Goal: Task Accomplishment & Management: Use online tool/utility

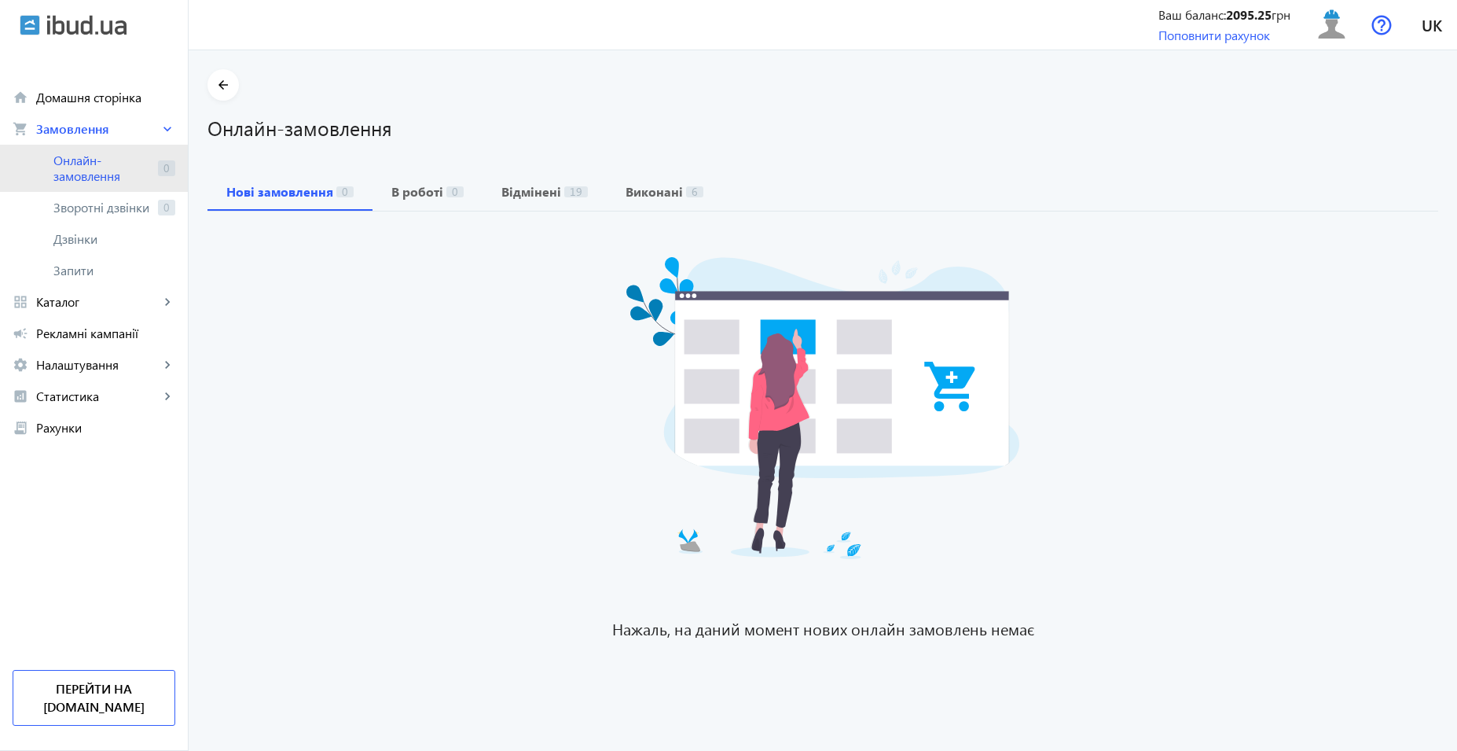
click at [52, 167] on link "Онлайн-замовлення 0" at bounding box center [94, 168] width 188 height 47
click at [49, 174] on link "Онлайн-замовлення 0" at bounding box center [94, 168] width 188 height 47
click at [80, 336] on span "Рекламні кампанії" at bounding box center [105, 333] width 139 height 16
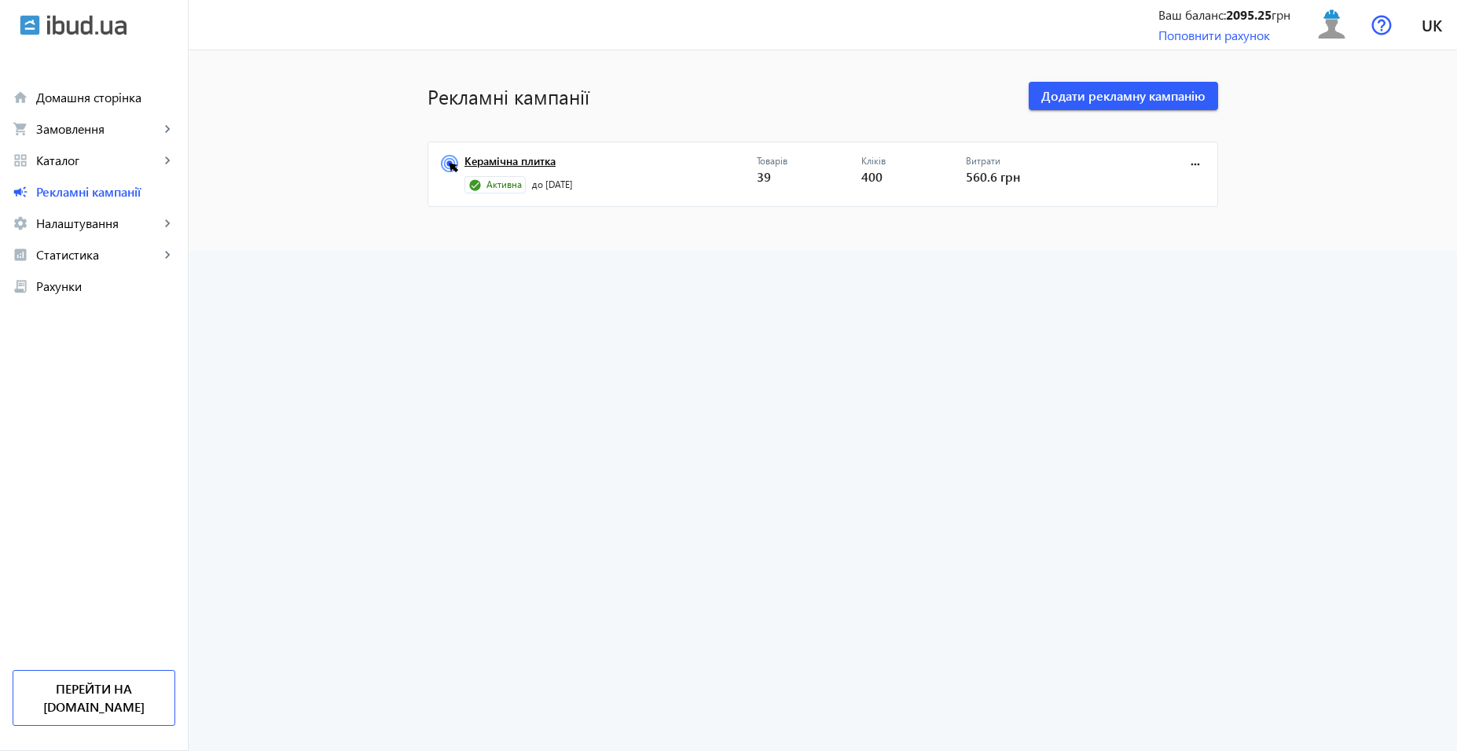
click at [476, 166] on link "Керамічна плитка" at bounding box center [610, 166] width 292 height 22
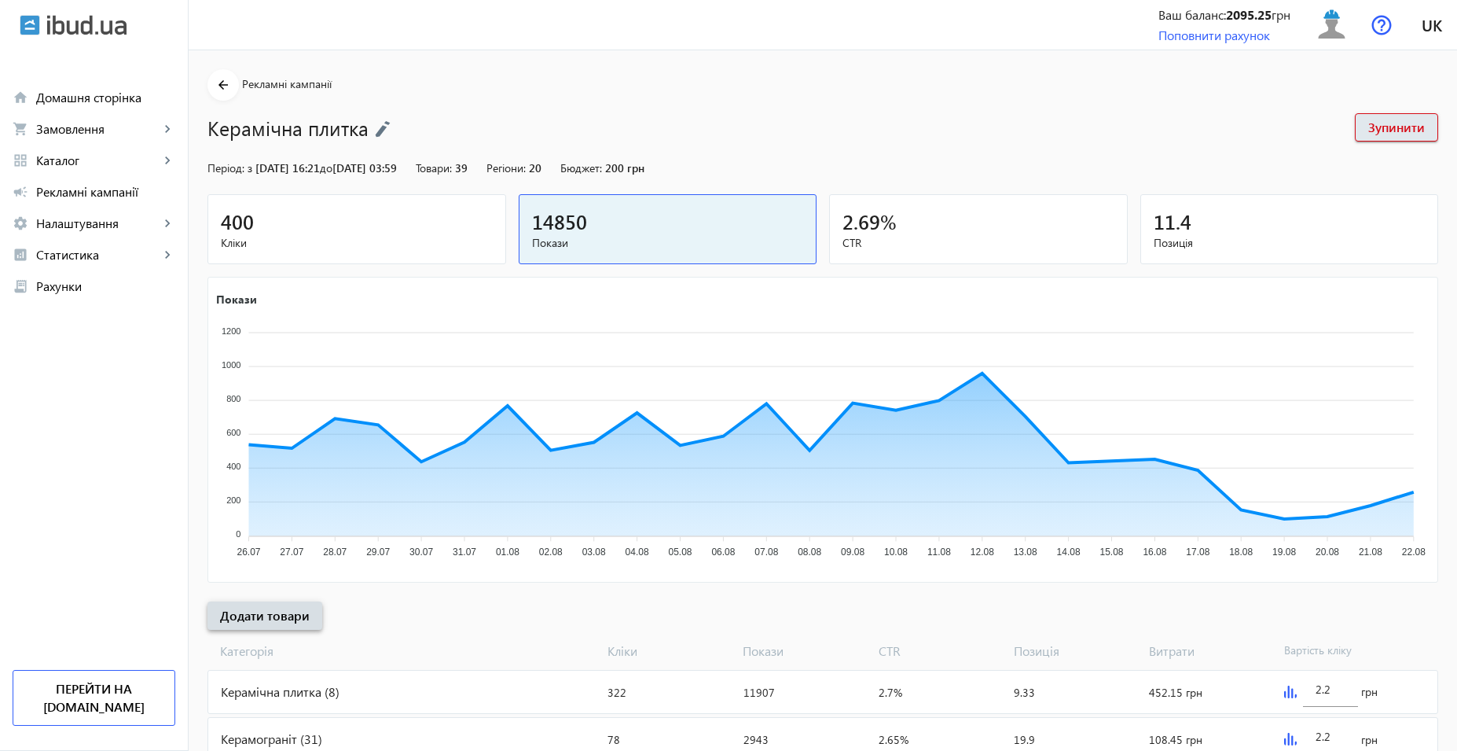
click at [226, 608] on span "Додати товари" at bounding box center [265, 615] width 90 height 17
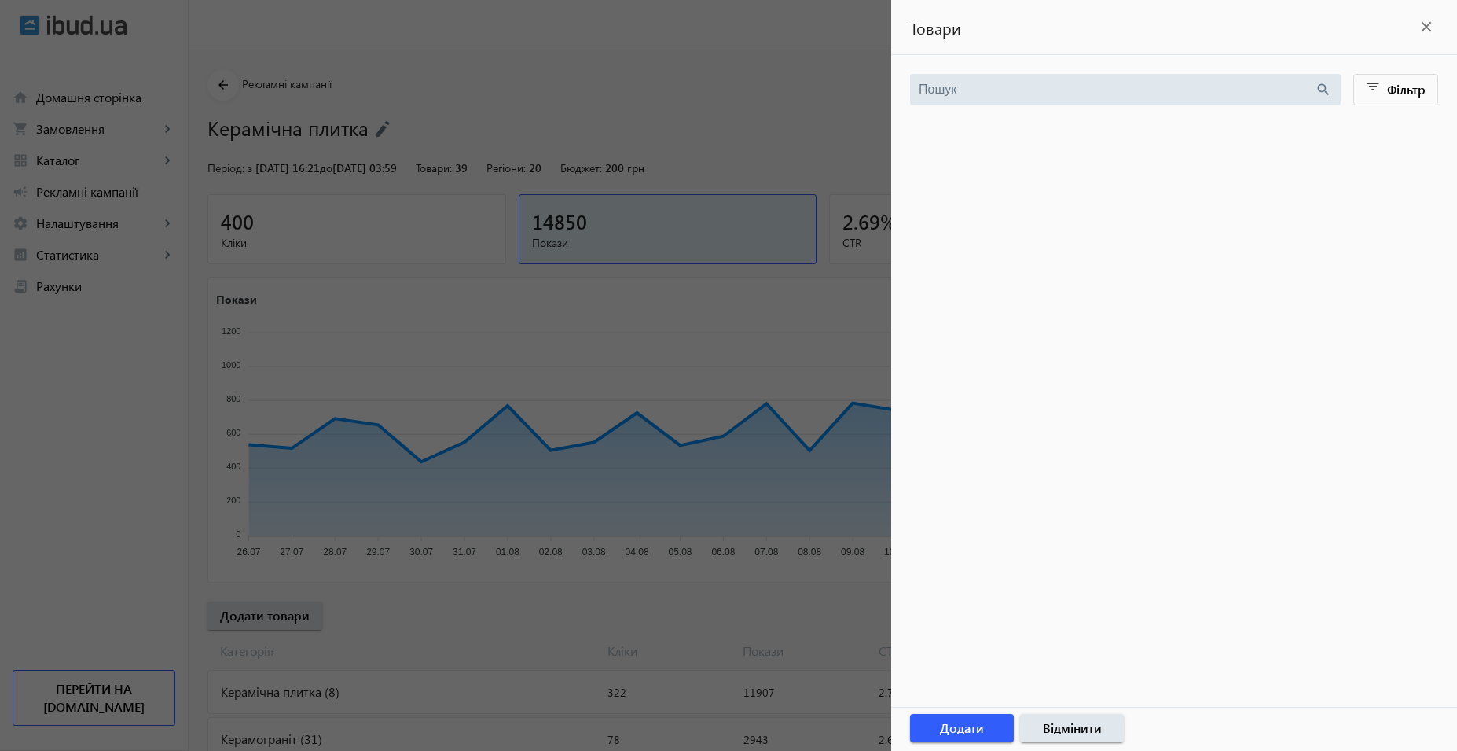
click at [464, 611] on div at bounding box center [728, 375] width 1457 height 751
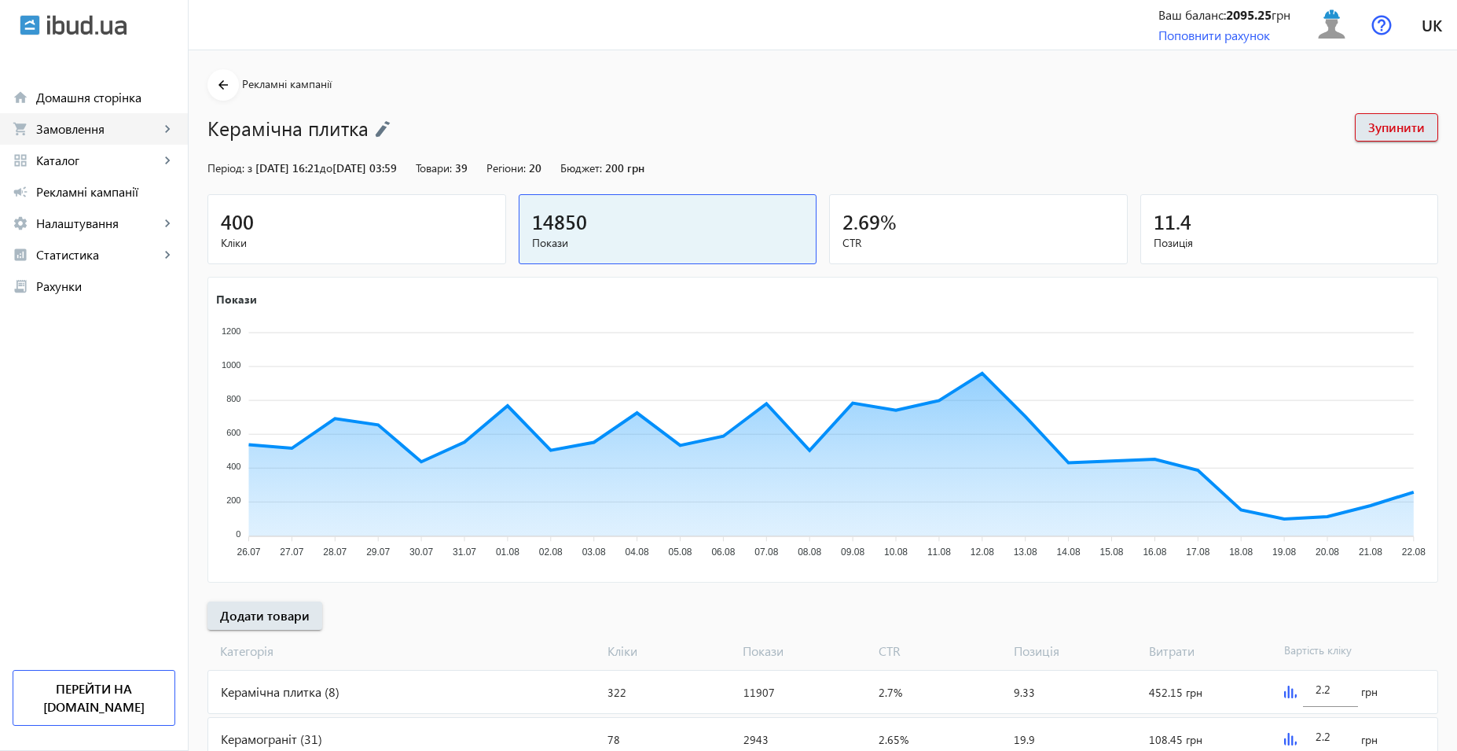
click at [103, 119] on link "shopping_cart Замовлення keyboard_arrow_right" at bounding box center [94, 128] width 188 height 31
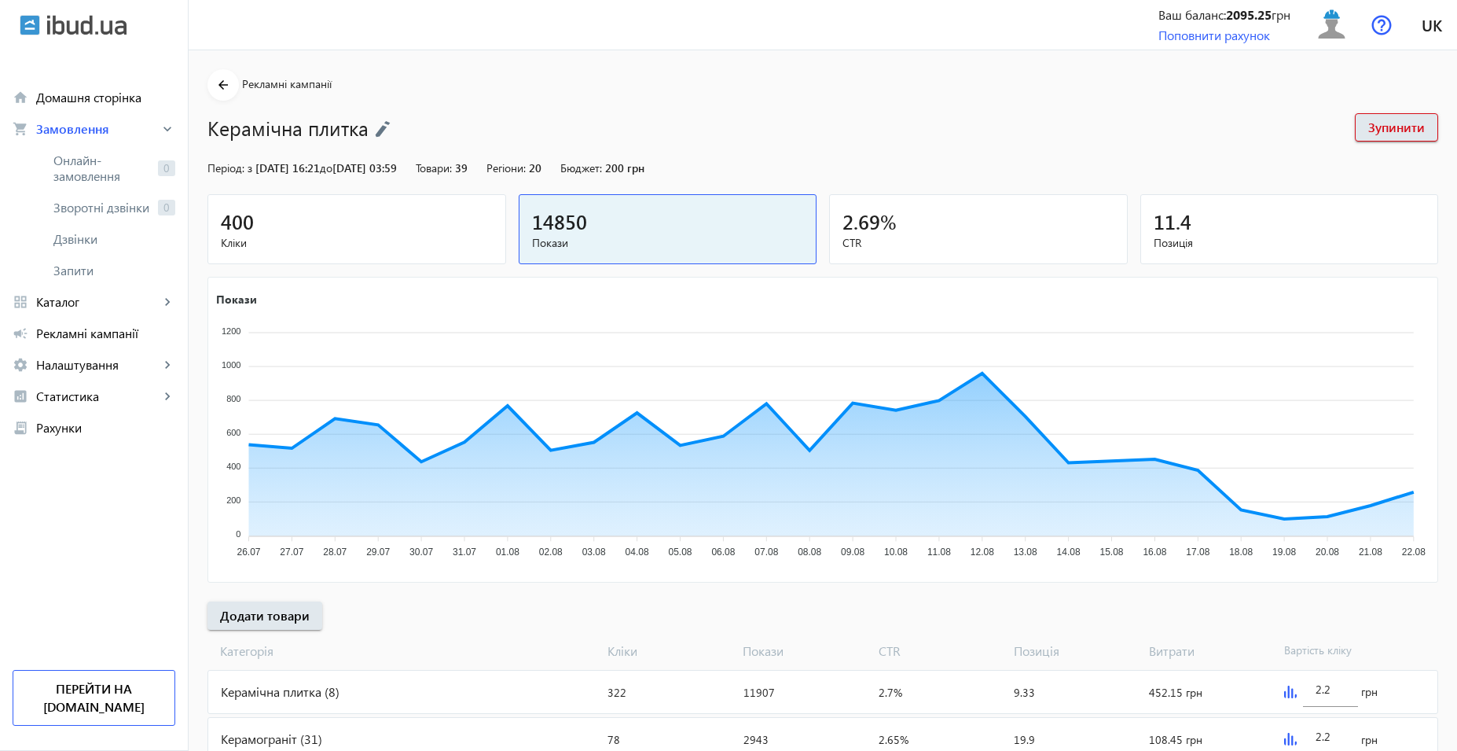
click at [112, 156] on span "Онлайн-замовлення" at bounding box center [102, 167] width 98 height 31
